Goal: Check status

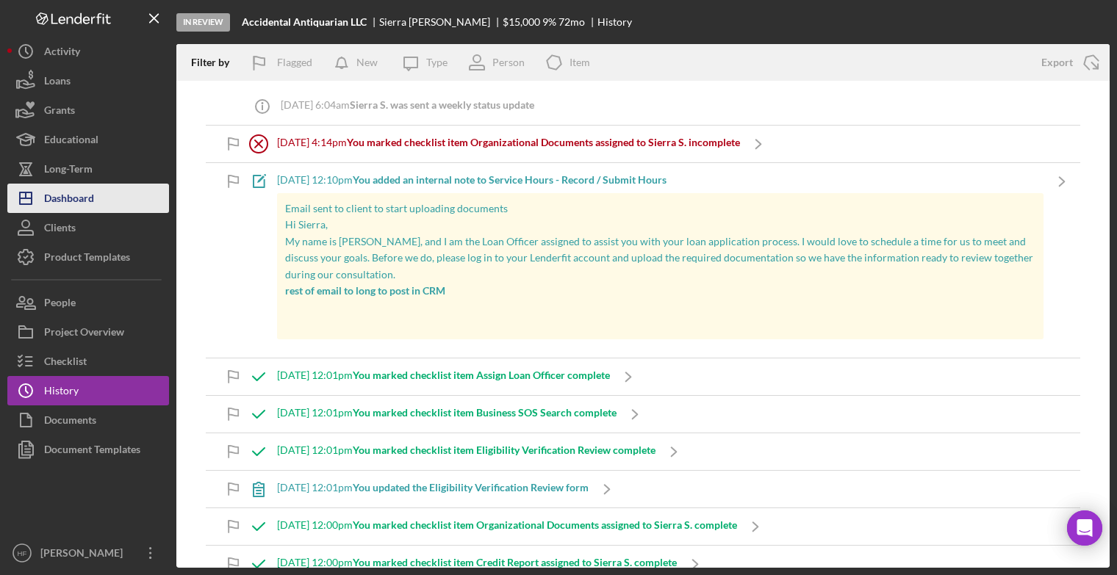
click at [98, 204] on button "Icon/Dashboard Dashboard" at bounding box center [88, 198] width 162 height 29
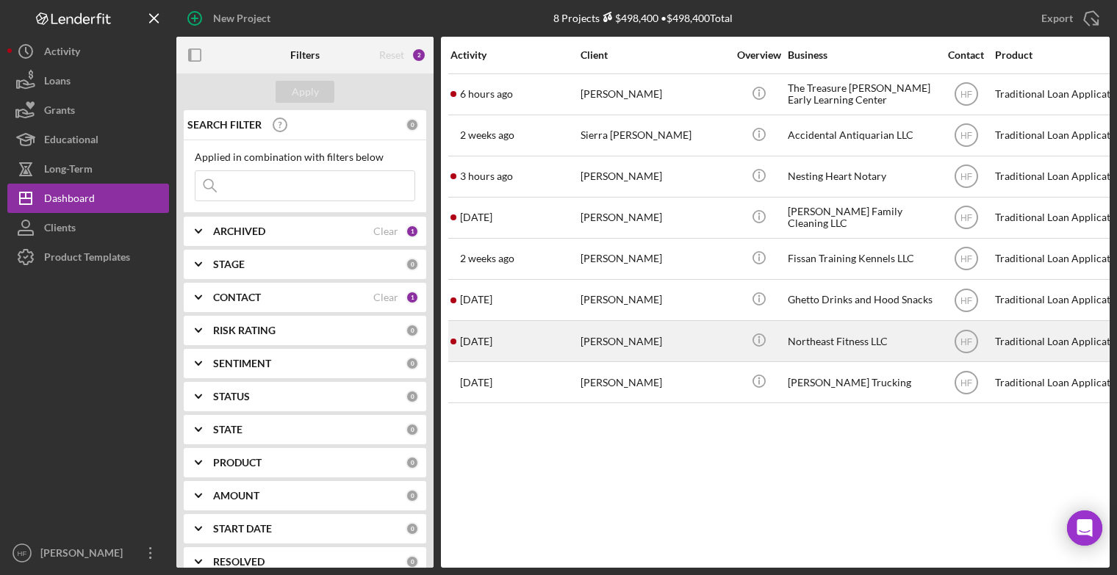
click at [645, 346] on div "[PERSON_NAME]" at bounding box center [654, 341] width 147 height 39
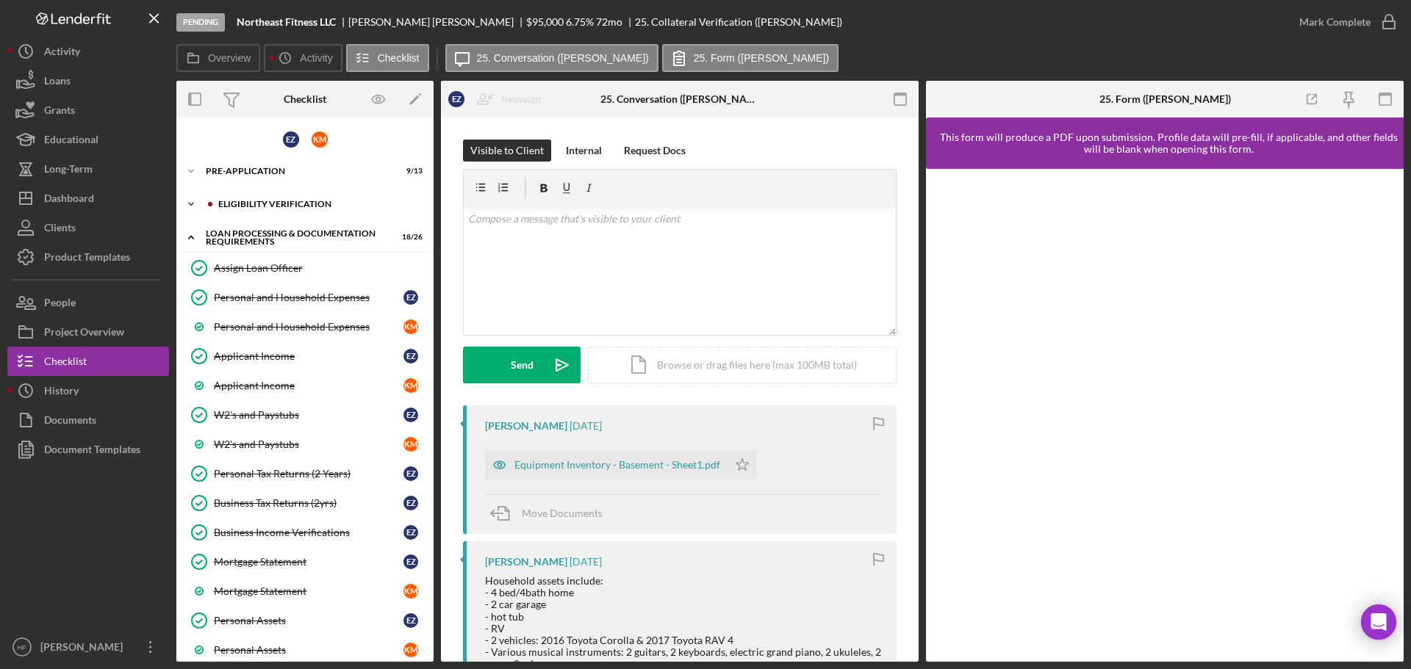
click at [191, 209] on icon "Icon/Expander" at bounding box center [190, 204] width 29 height 29
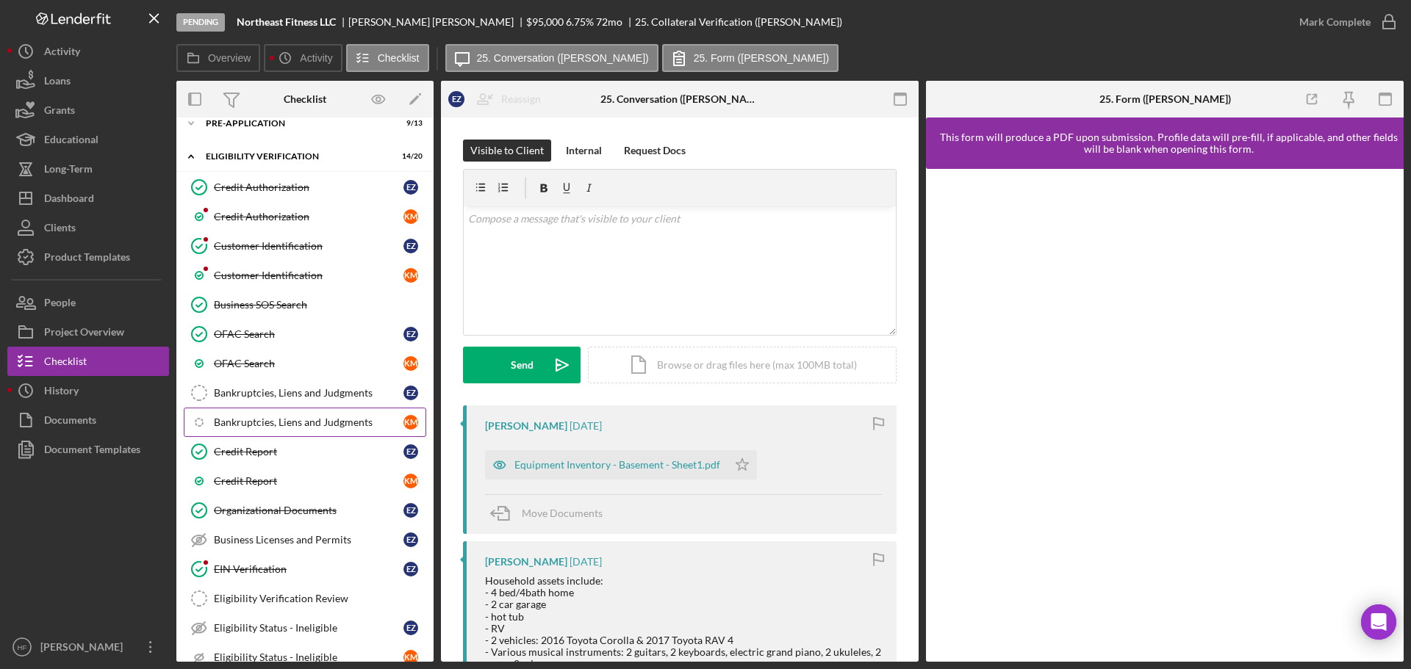
scroll to position [73, 0]
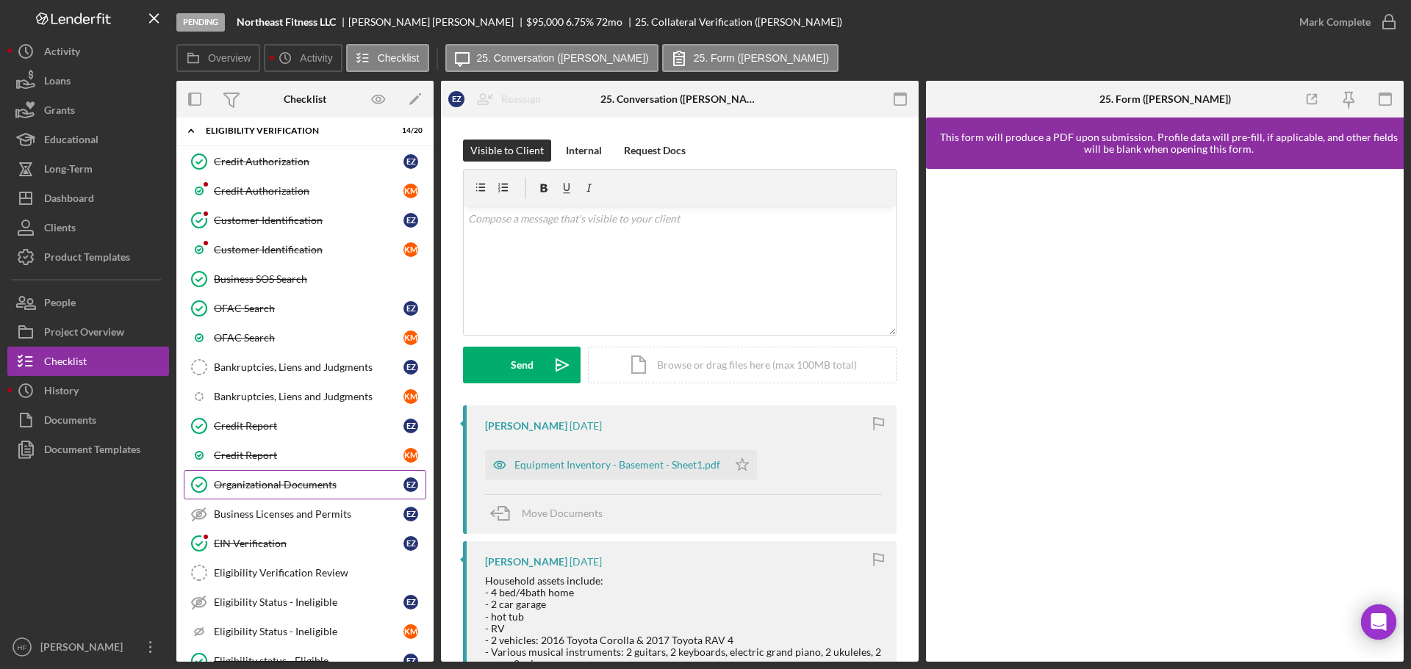
click at [305, 481] on div "Organizational Documents" at bounding box center [309, 485] width 190 height 12
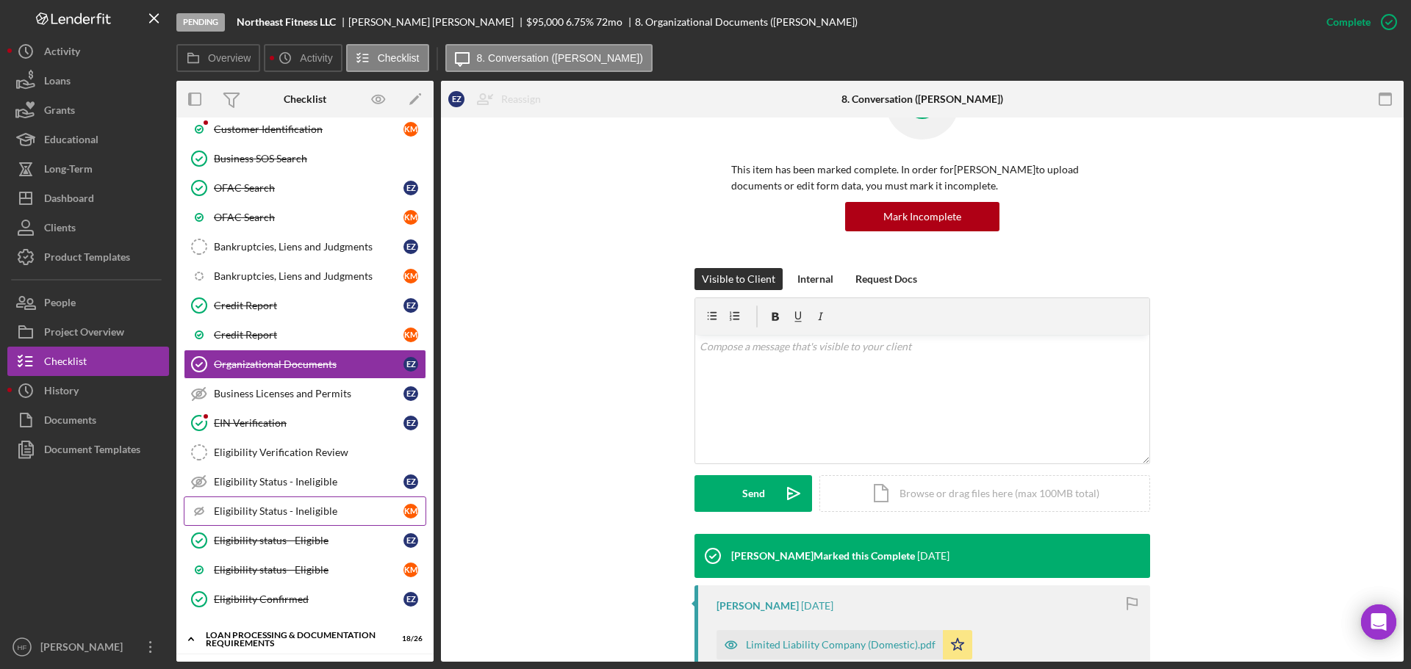
scroll to position [147, 0]
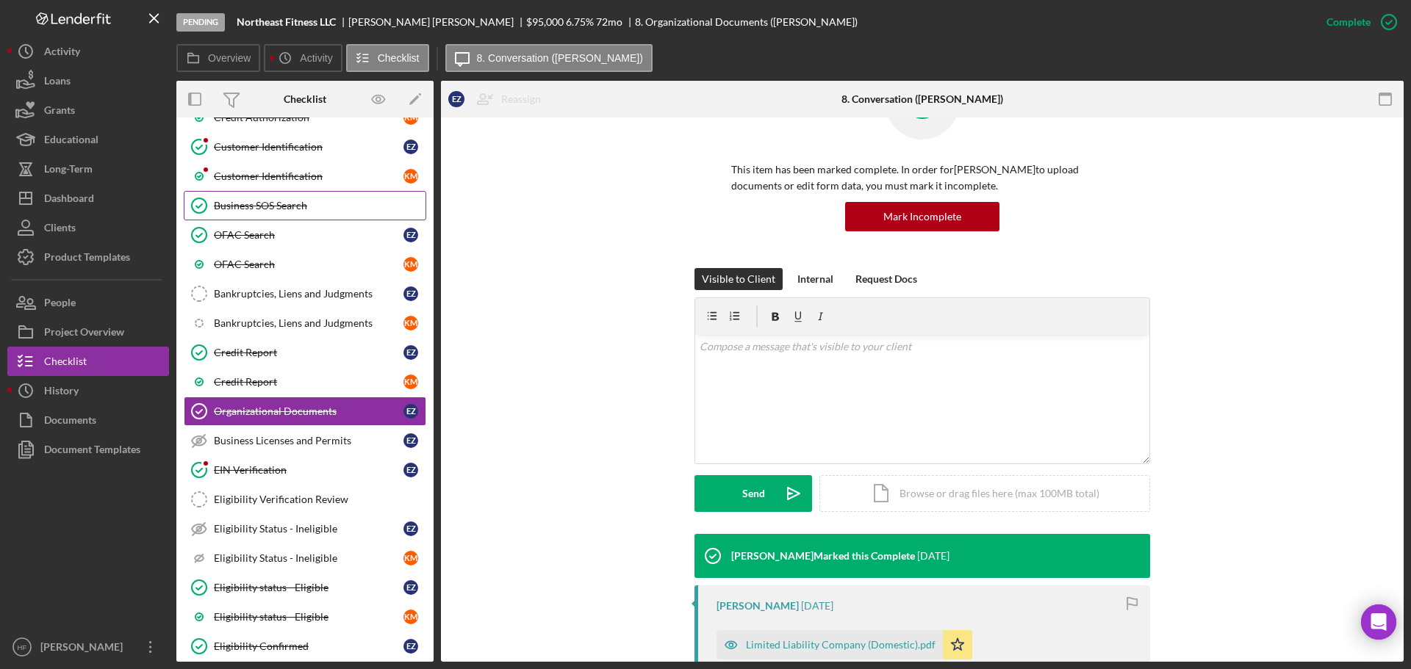
click at [318, 202] on div "Business SOS Search" at bounding box center [320, 206] width 212 height 12
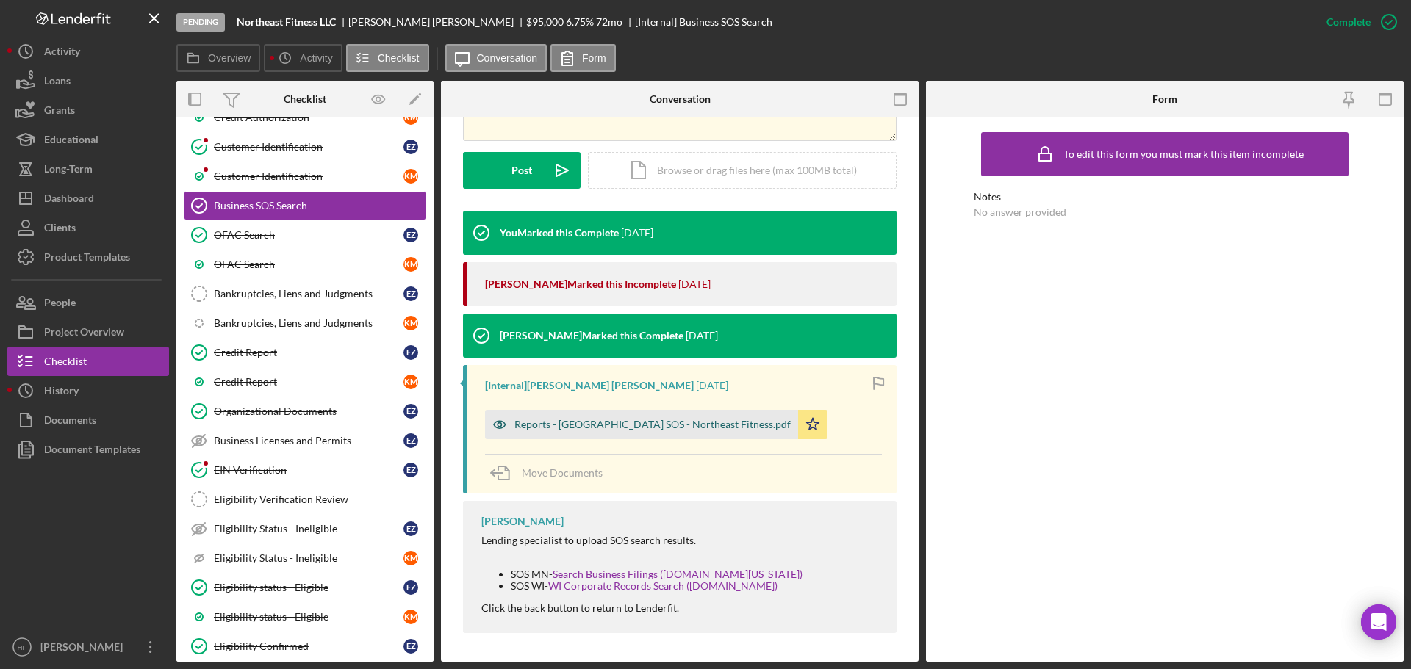
click at [592, 419] on div "Reports - [GEOGRAPHIC_DATA] SOS - Northeast Fitness.pdf" at bounding box center [652, 425] width 276 height 12
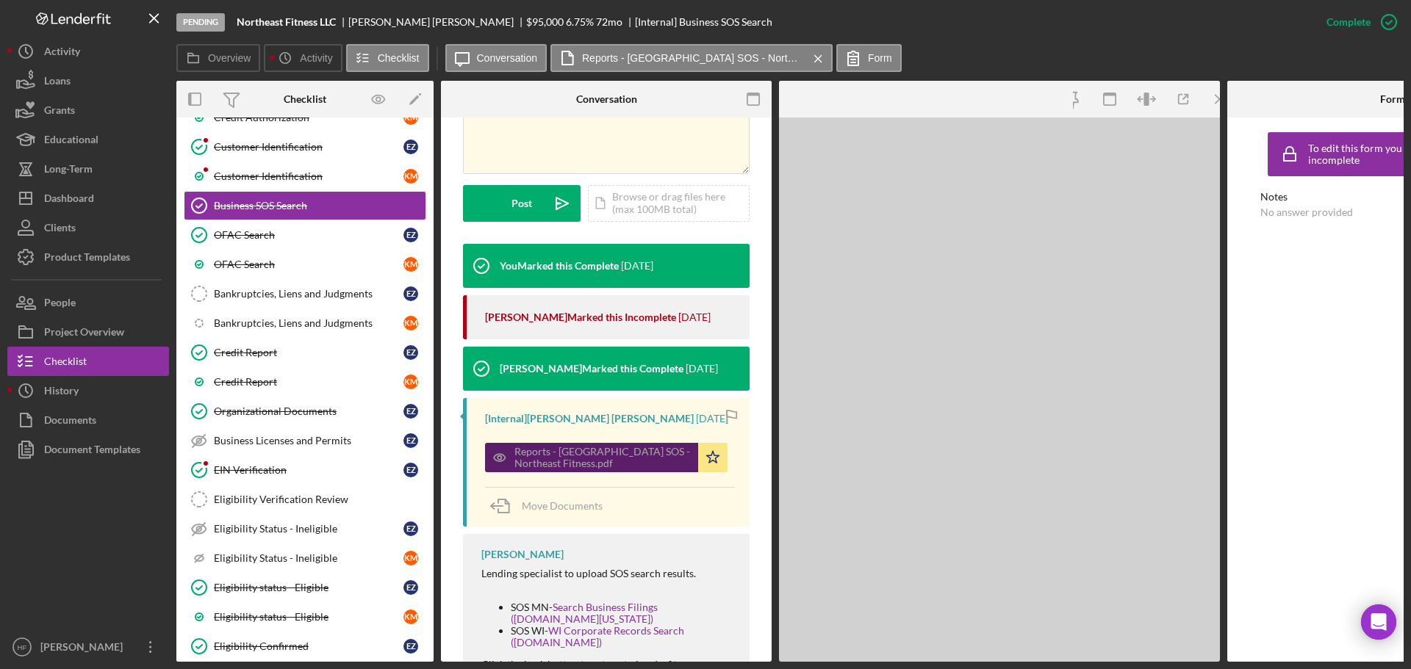
scroll to position [384, 0]
